Goal: Task Accomplishment & Management: Manage account settings

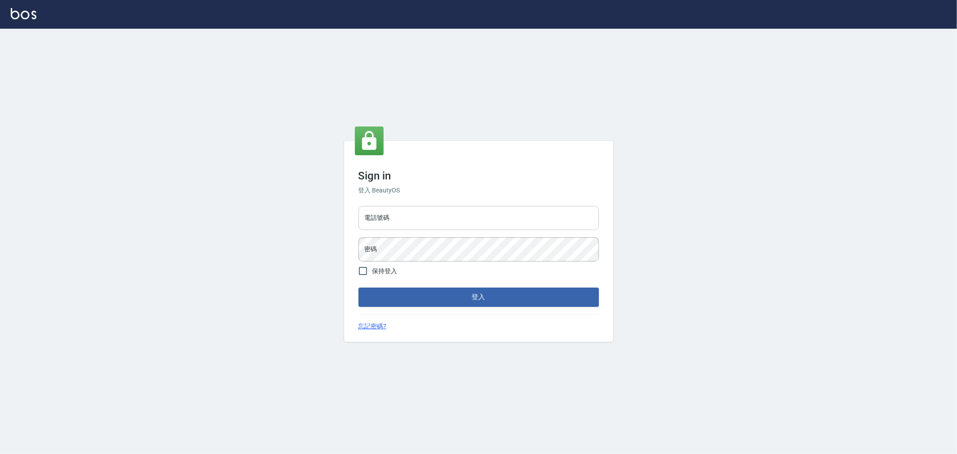
click at [376, 225] on input "電話號碼" at bounding box center [479, 218] width 241 height 24
type input "0955467459"
click at [359, 288] on button "登入" at bounding box center [479, 297] width 241 height 19
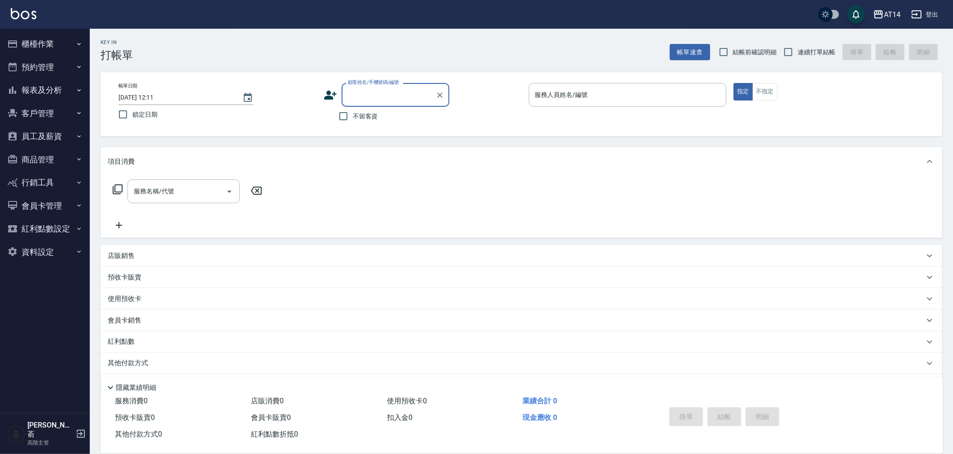
click at [40, 45] on button "櫃檯作業" at bounding box center [45, 43] width 83 height 23
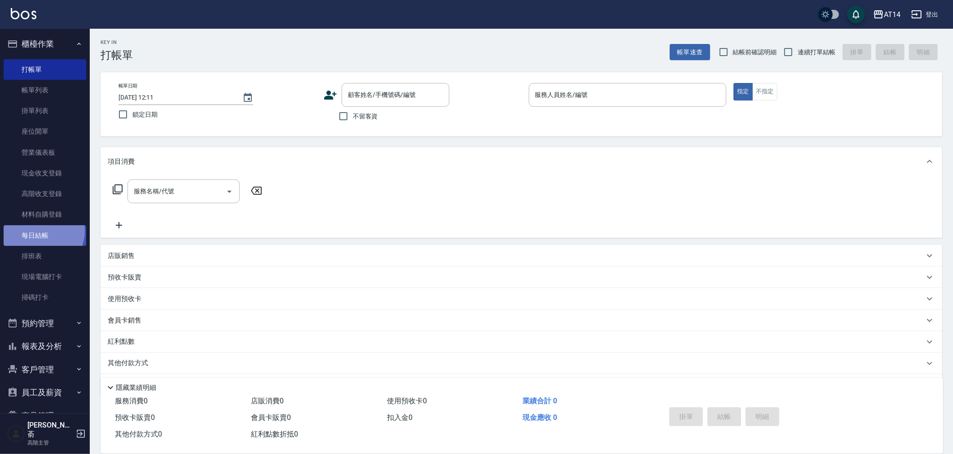
click at [42, 231] on link "每日結帳" at bounding box center [45, 235] width 83 height 21
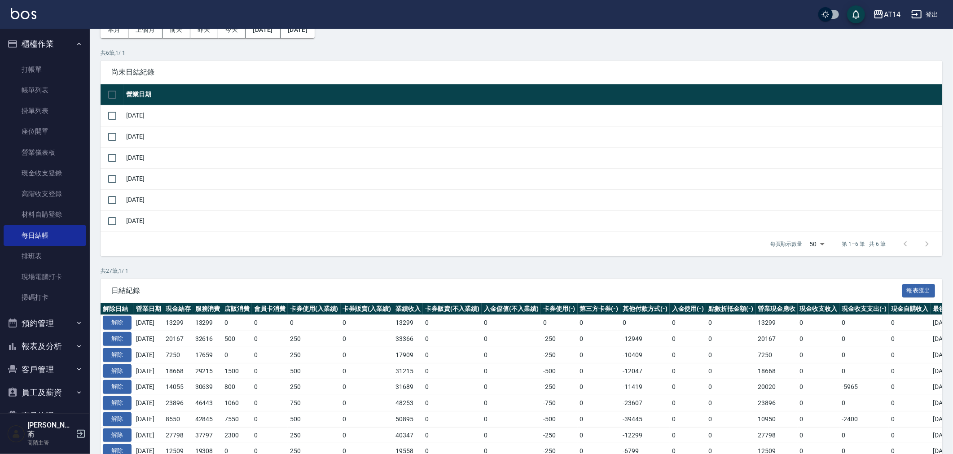
scroll to position [50, 0]
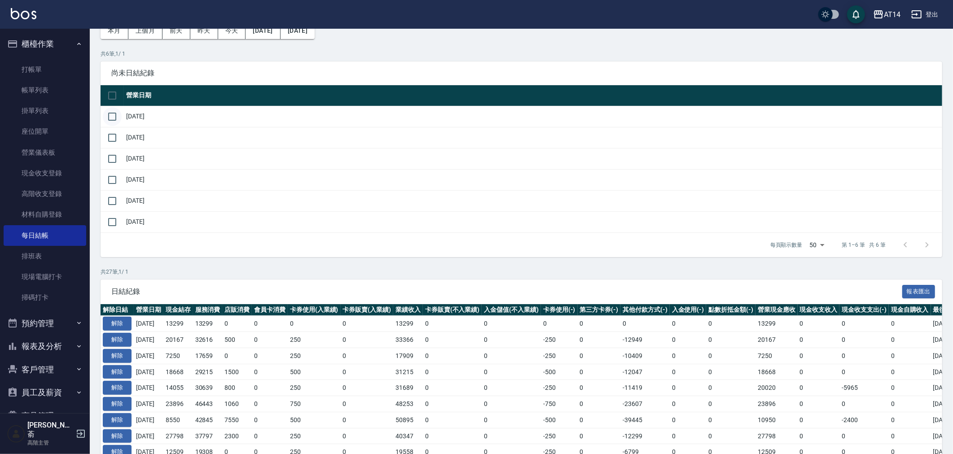
click at [111, 114] on input "checkbox" at bounding box center [112, 116] width 19 height 19
checkbox input "true"
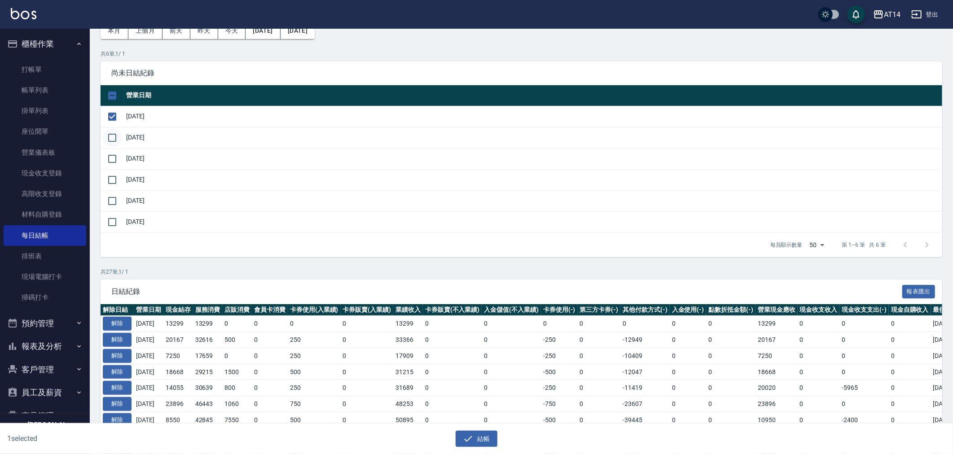
click at [113, 135] on input "checkbox" at bounding box center [112, 137] width 19 height 19
checkbox input "true"
click at [116, 157] on input "checkbox" at bounding box center [112, 158] width 19 height 19
checkbox input "true"
click at [113, 173] on input "checkbox" at bounding box center [112, 180] width 19 height 19
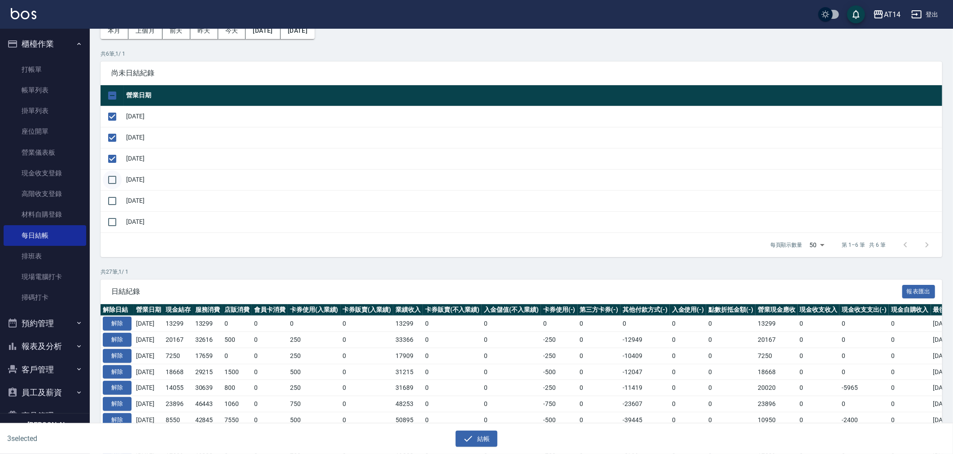
checkbox input "true"
click at [114, 199] on input "checkbox" at bounding box center [112, 201] width 19 height 19
checkbox input "true"
click at [476, 438] on button "結帳" at bounding box center [477, 439] width 42 height 17
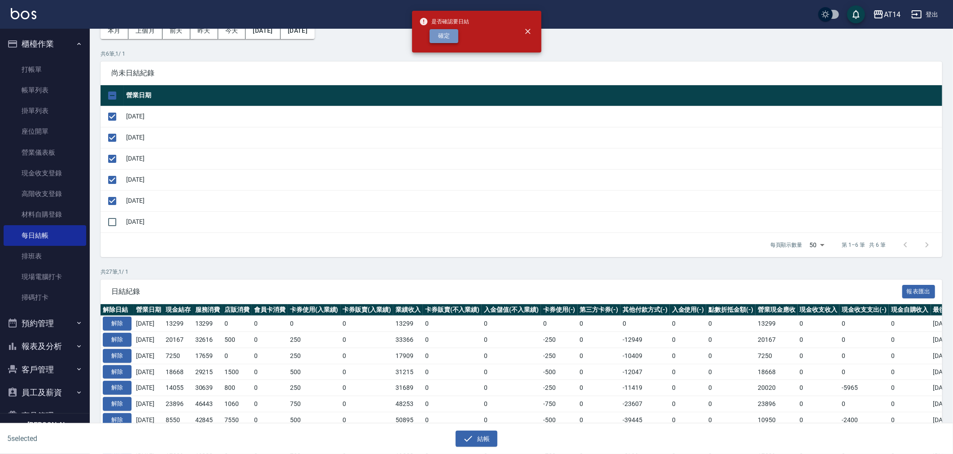
click at [442, 38] on button "確定" at bounding box center [444, 36] width 29 height 14
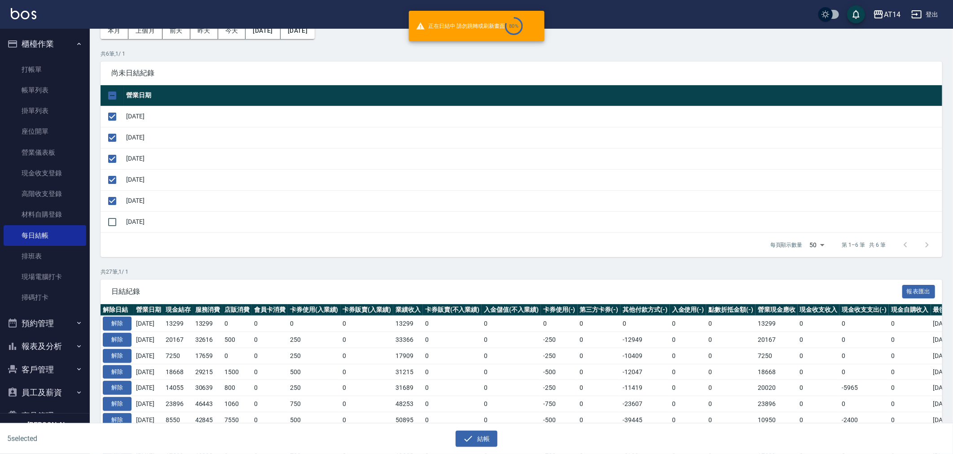
checkbox input "false"
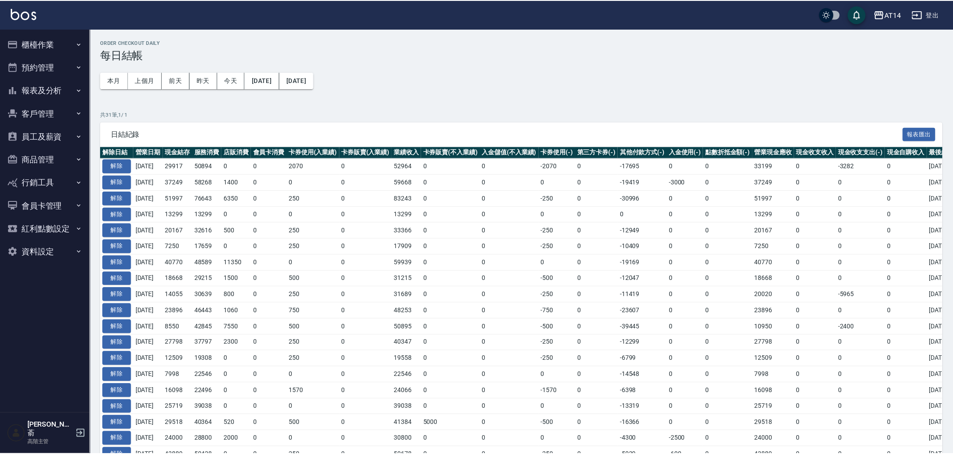
scroll to position [50, 0]
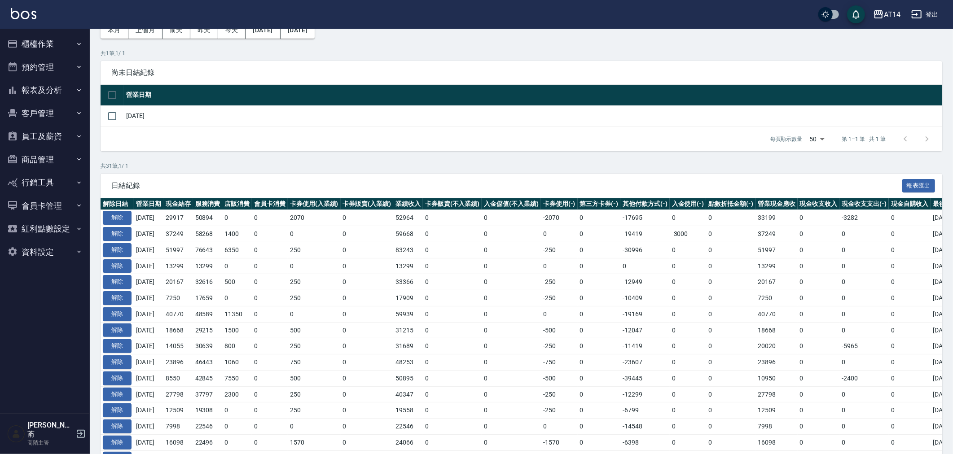
click at [599, 161] on div "Order checkout daily 每日結帳 本月 上個月 前天 昨天 今天 2025/07/18 2025/08/18 共 1 筆, 1 / 1 尚未…" at bounding box center [521, 366] width 863 height 776
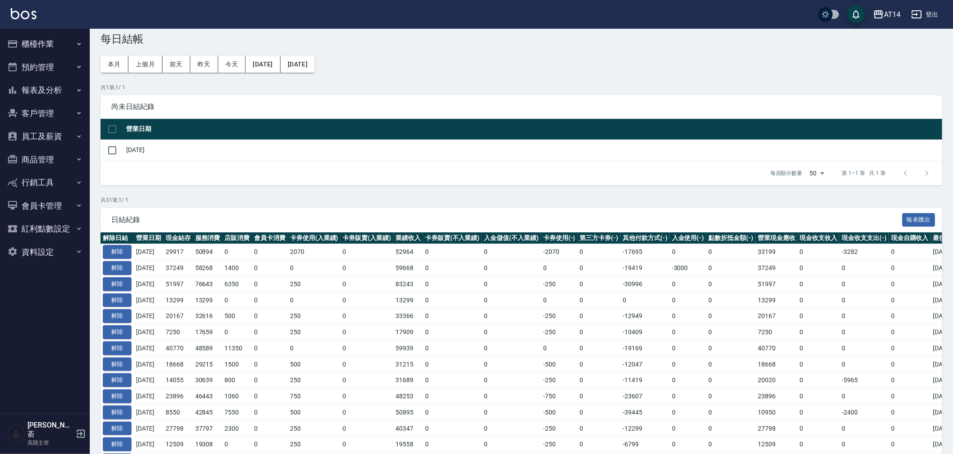
scroll to position [0, 0]
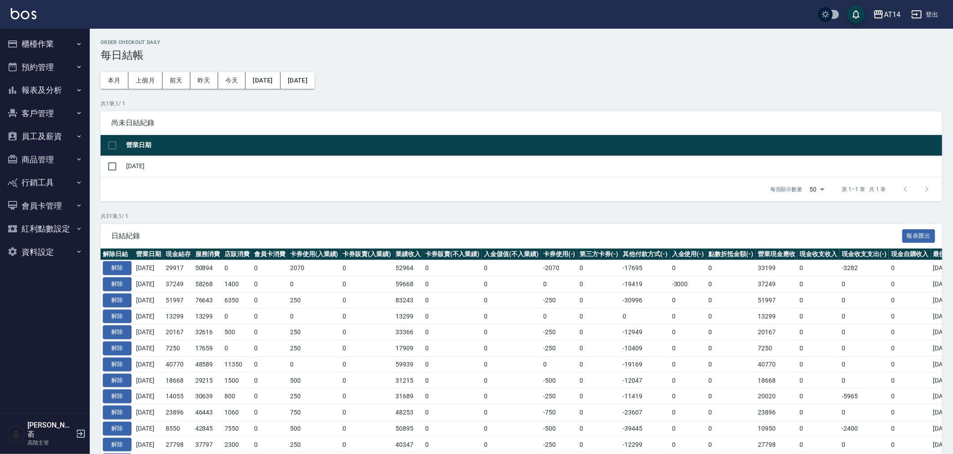
click at [41, 87] on button "報表及分析" at bounding box center [45, 90] width 83 height 23
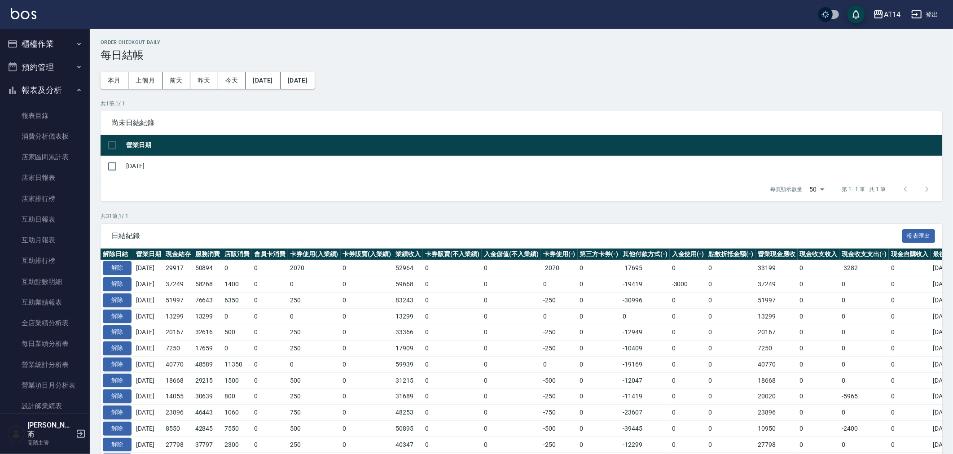
click at [38, 97] on button "報表及分析" at bounding box center [45, 90] width 83 height 23
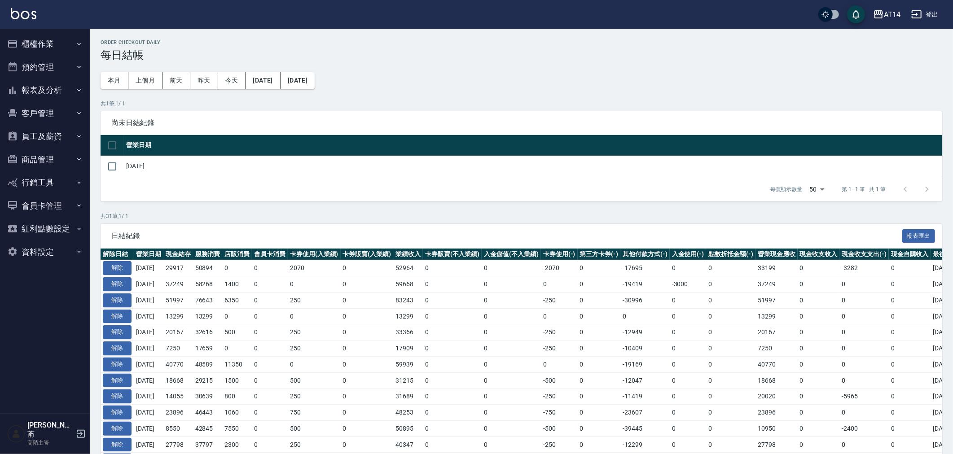
click at [43, 46] on button "櫃檯作業" at bounding box center [45, 43] width 83 height 23
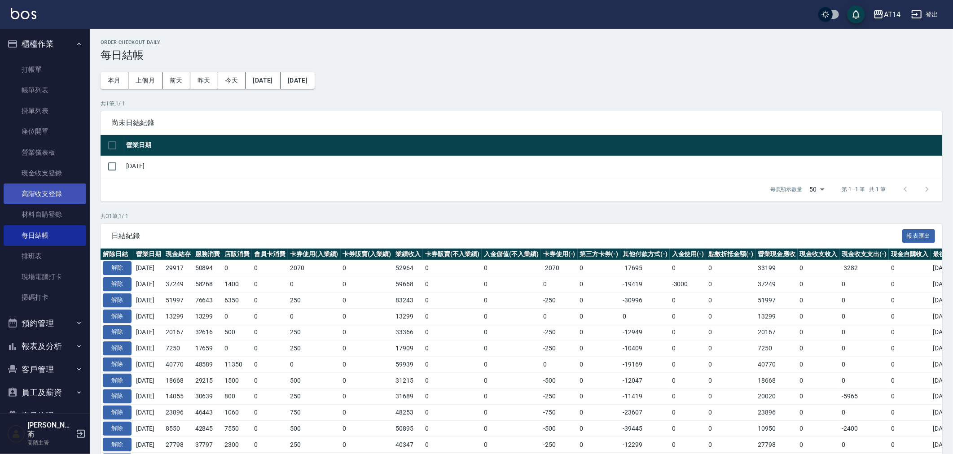
click at [56, 191] on link "高階收支登錄" at bounding box center [45, 194] width 83 height 21
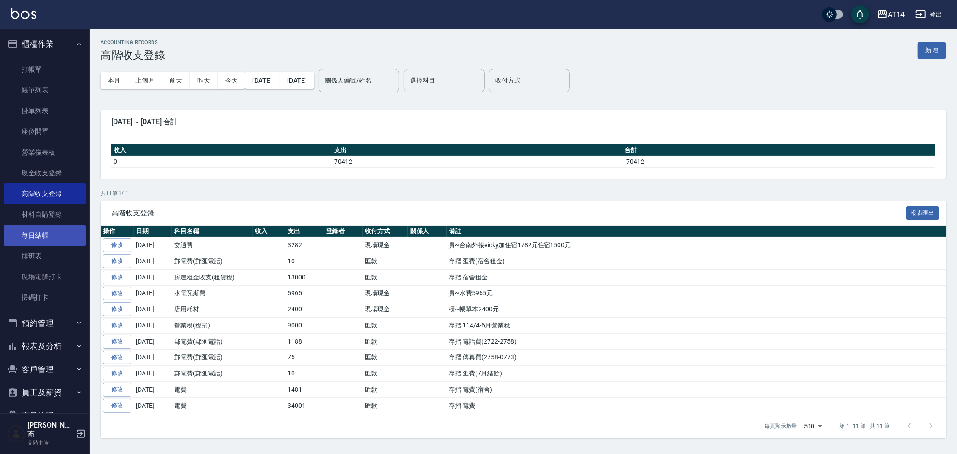
click at [44, 232] on link "每日結帳" at bounding box center [45, 235] width 83 height 21
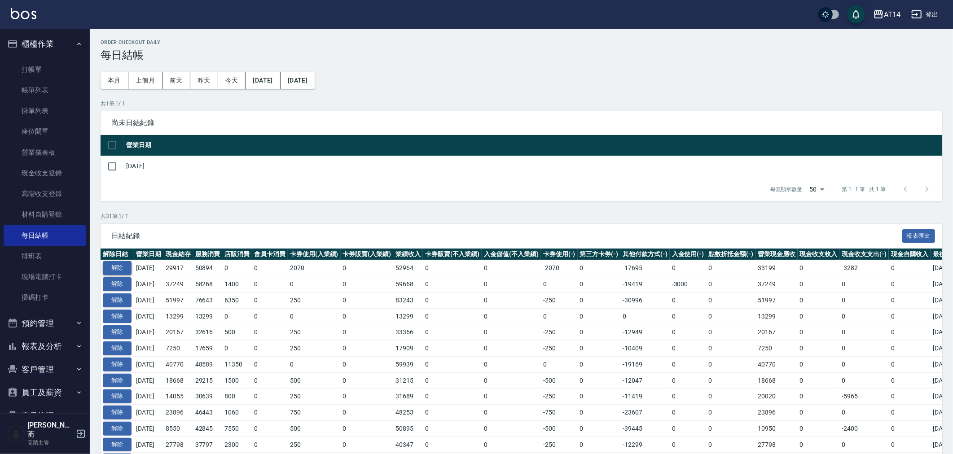
click at [119, 268] on button "解除" at bounding box center [117, 268] width 29 height 14
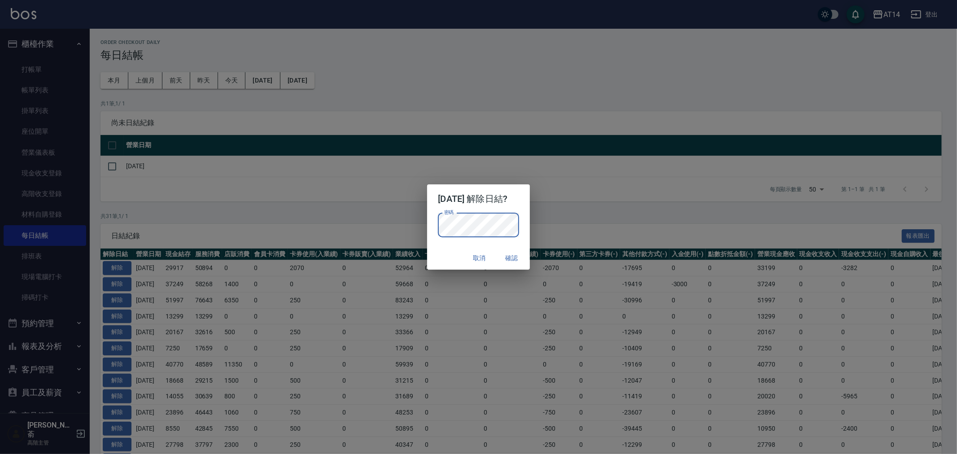
click at [510, 256] on button "確認" at bounding box center [512, 258] width 29 height 17
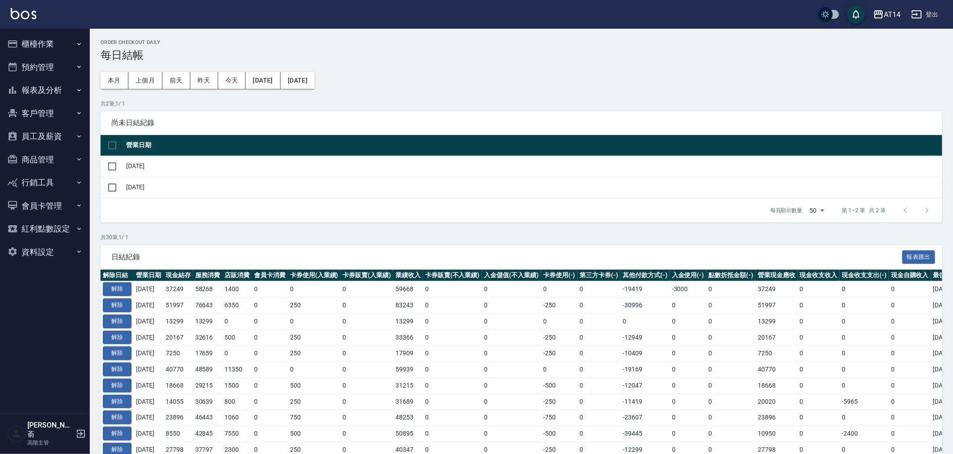
click at [30, 44] on button "櫃檯作業" at bounding box center [45, 43] width 83 height 23
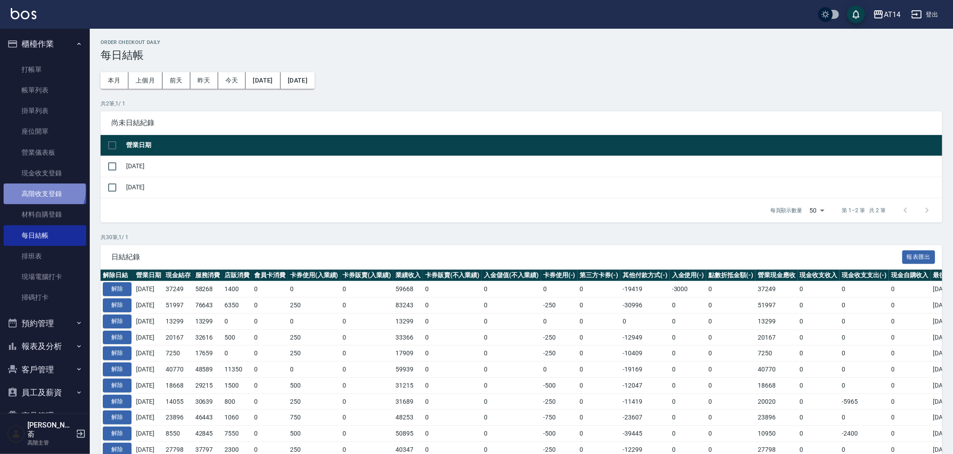
click at [43, 190] on link "高階收支登錄" at bounding box center [45, 194] width 83 height 21
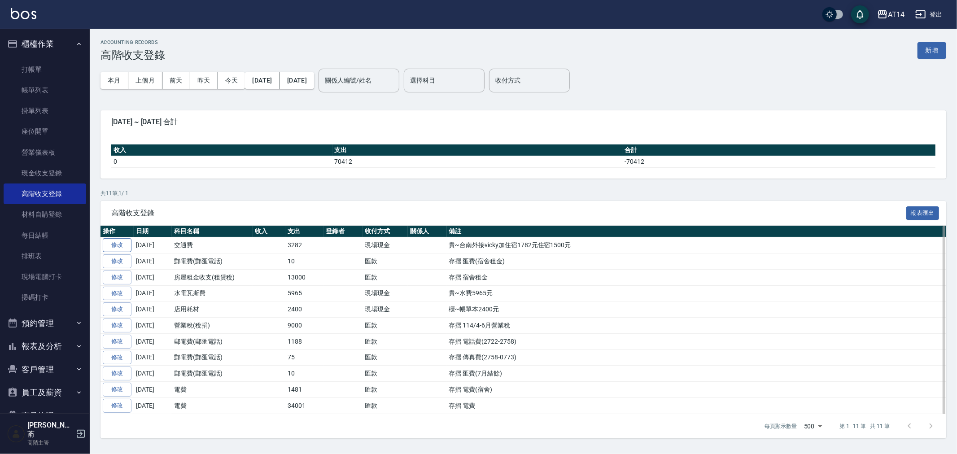
click at [121, 243] on link "修改" at bounding box center [117, 245] width 29 height 14
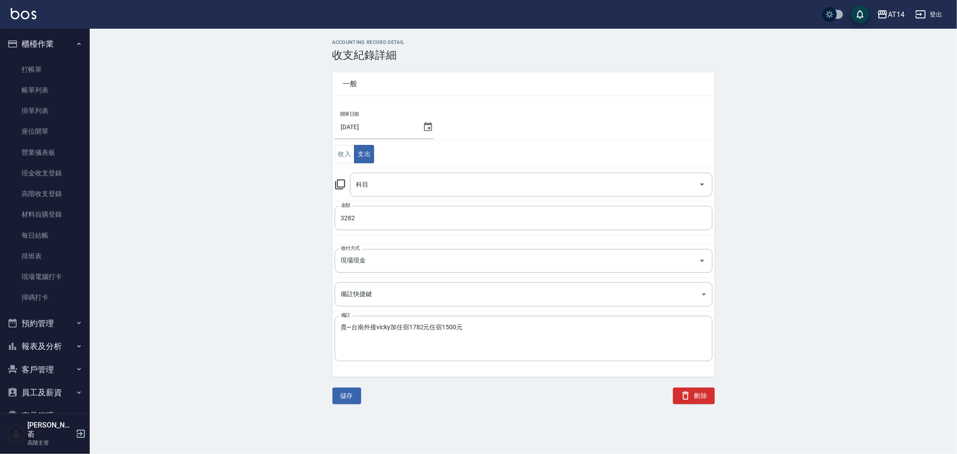
type input "24 交通費"
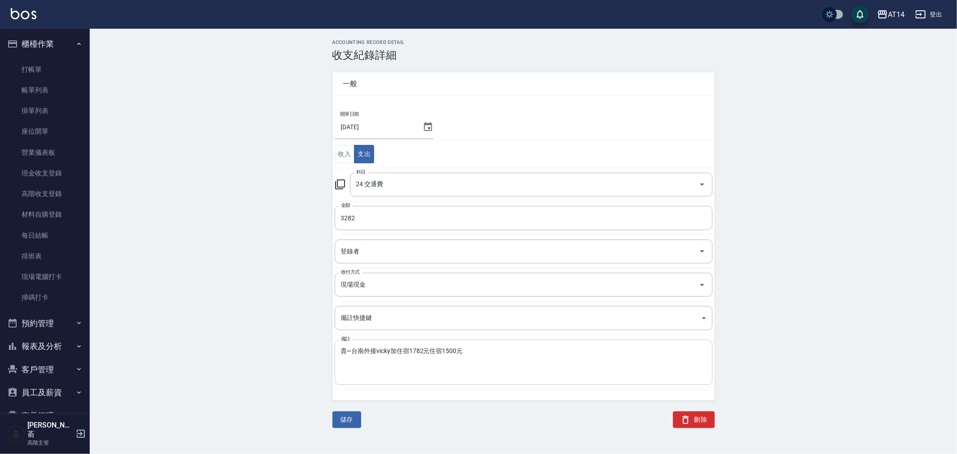
click at [391, 351] on textarea "貴~台南外接vicky加住宿1782元住宿1500元" at bounding box center [523, 362] width 365 height 31
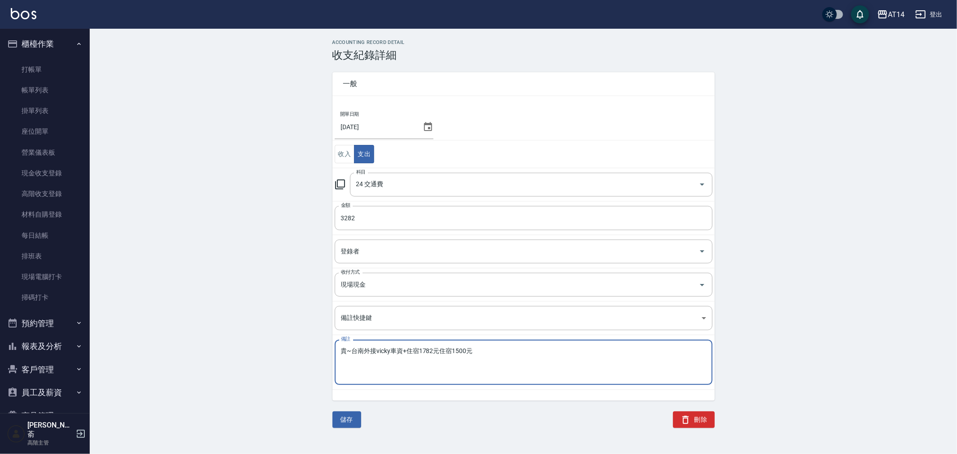
drag, startPoint x: 420, startPoint y: 352, endPoint x: 442, endPoint y: 356, distance: 22.4
click at [420, 351] on textarea "貴~台南外接vicky車資+住宿1782元住宿1500元" at bounding box center [523, 362] width 365 height 31
click at [352, 352] on textarea "貴~台南外接vicky車資+住宿(1782+1500)" at bounding box center [523, 362] width 365 height 31
click at [483, 350] on textarea "貴~8/14台南外接vicky車資+住宿(1782+1500)" at bounding box center [523, 362] width 365 height 31
type textarea "貴~8/14台南外接vicky車資+住宿(1782+1500)"
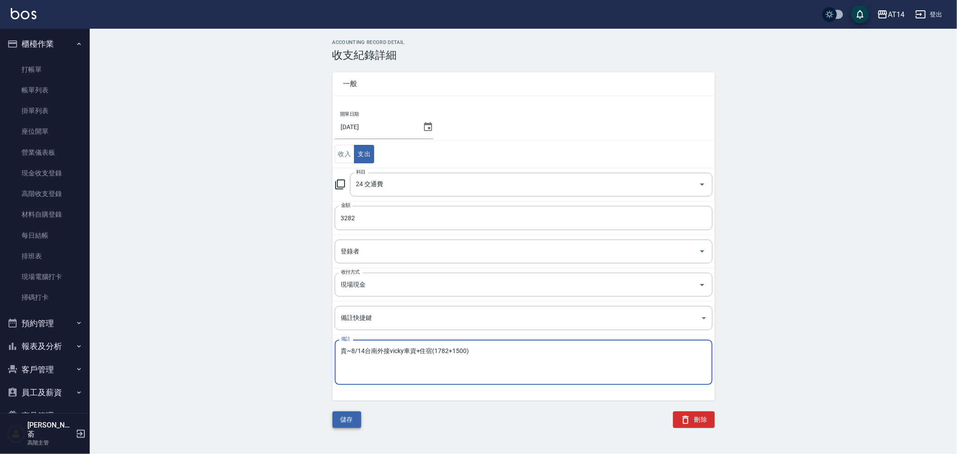
click at [349, 420] on button "儲存" at bounding box center [347, 420] width 29 height 17
